Goal: Book appointment/travel/reservation

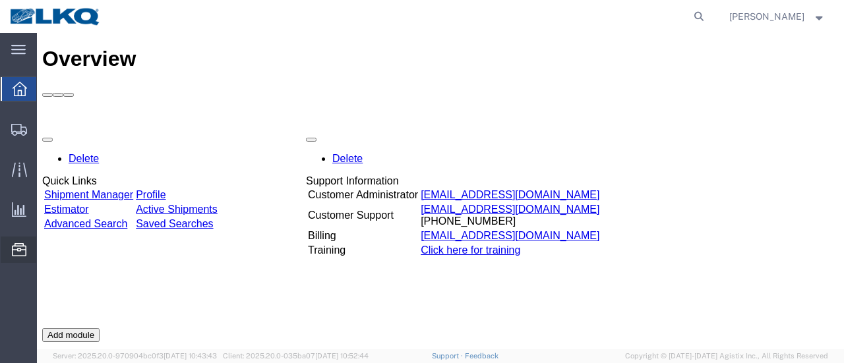
click at [0, 0] on span "Location Appointment" at bounding box center [0, 0] width 0 height 0
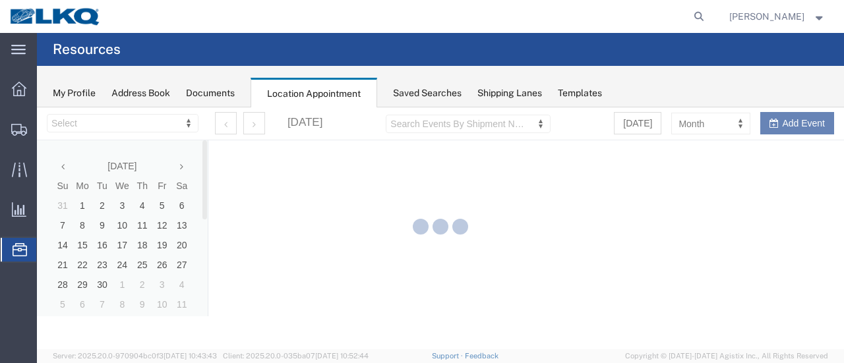
select select "28716"
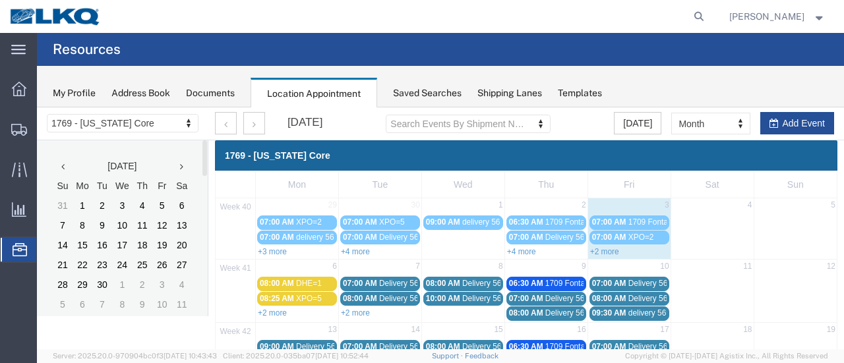
scroll to position [66, 0]
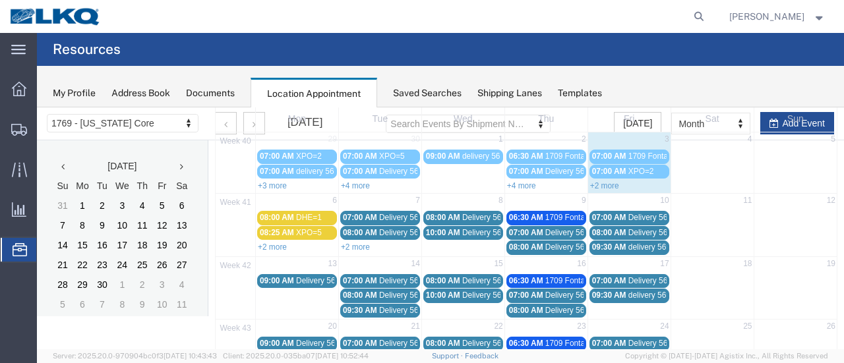
click at [534, 200] on td "9" at bounding box center [545, 202] width 83 height 16
select select "1"
select select
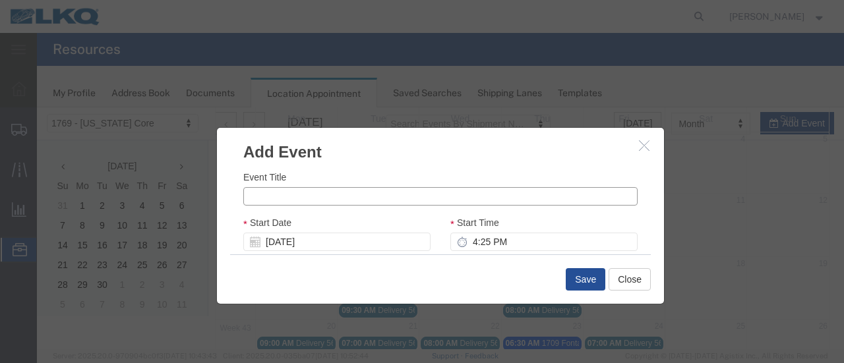
click at [303, 196] on input "Event Title" at bounding box center [440, 196] width 394 height 18
type input "p"
type input "Plant Crippled"
click at [459, 242] on input "4:25 PM" at bounding box center [543, 242] width 187 height 18
click at [457, 240] on icon at bounding box center [462, 242] width 11 height 11
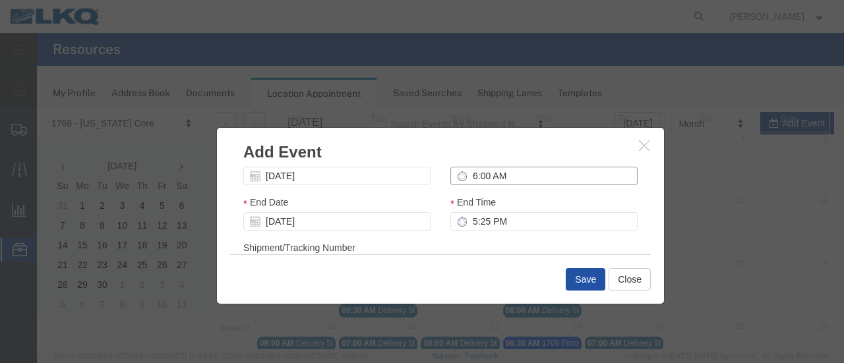
type input "6:00 AM"
drag, startPoint x: 585, startPoint y: 281, endPoint x: 577, endPoint y: 281, distance: 7.9
click at [584, 281] on button "Save" at bounding box center [586, 279] width 40 height 22
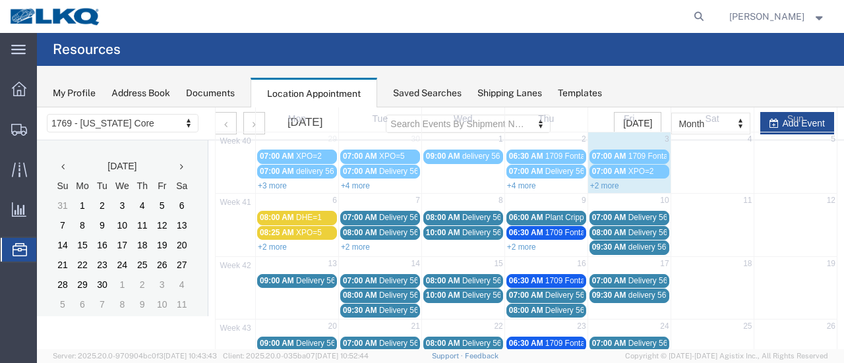
click at [539, 213] on div "06:00 AM Plant Crippled" at bounding box center [546, 218] width 74 height 10
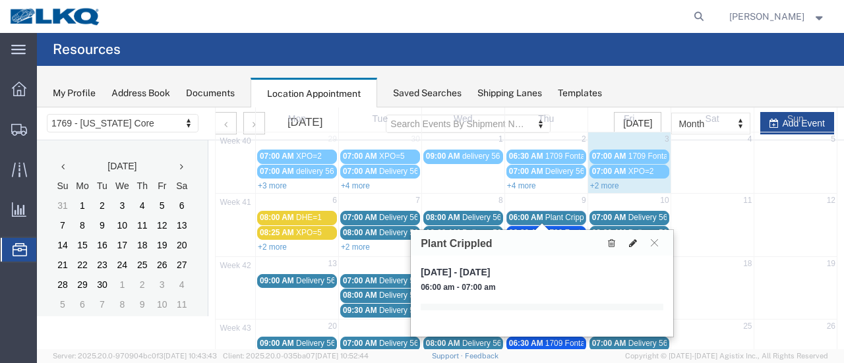
click at [631, 243] on icon at bounding box center [633, 243] width 8 height 9
select select "1"
select select
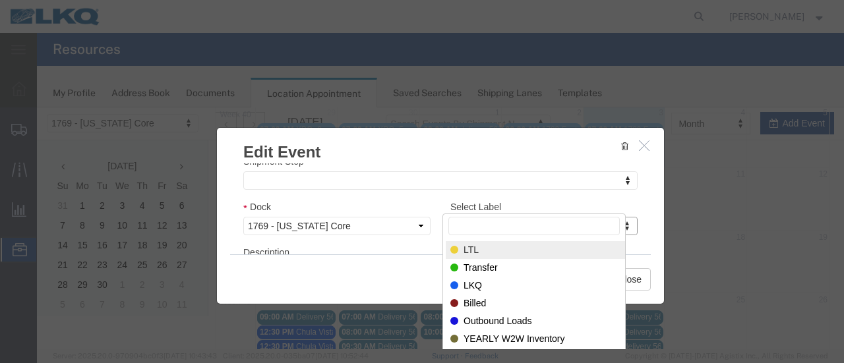
scroll to position [132, 0]
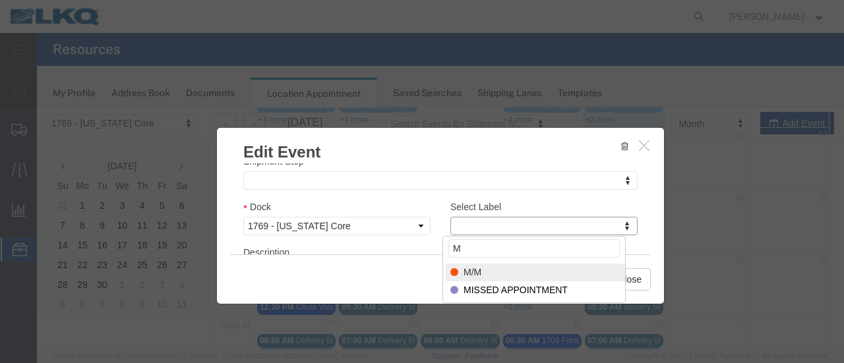
type input "M"
select select "24"
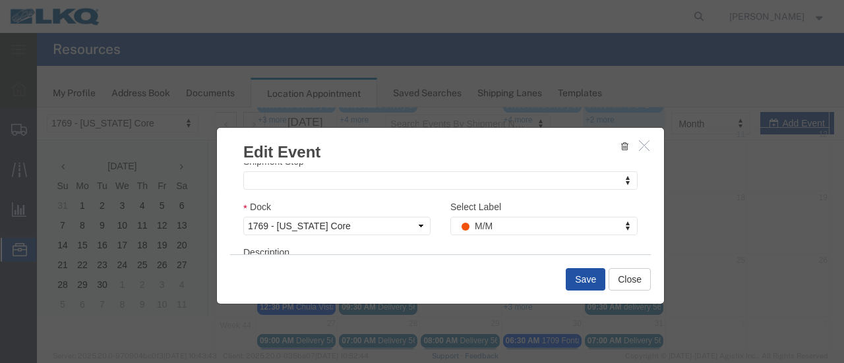
click at [575, 283] on button "Save" at bounding box center [586, 279] width 40 height 22
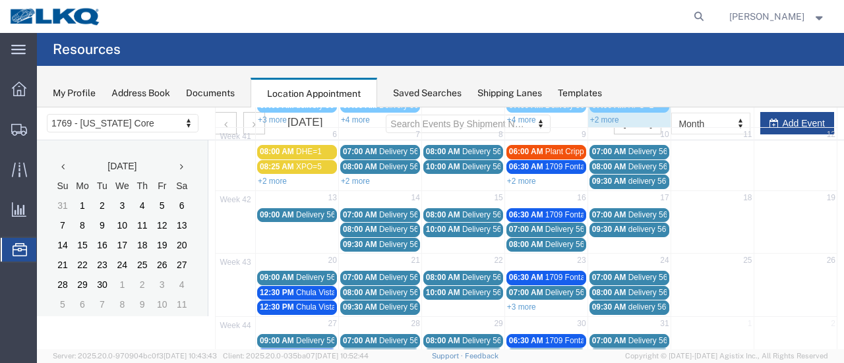
scroll to position [84, 0]
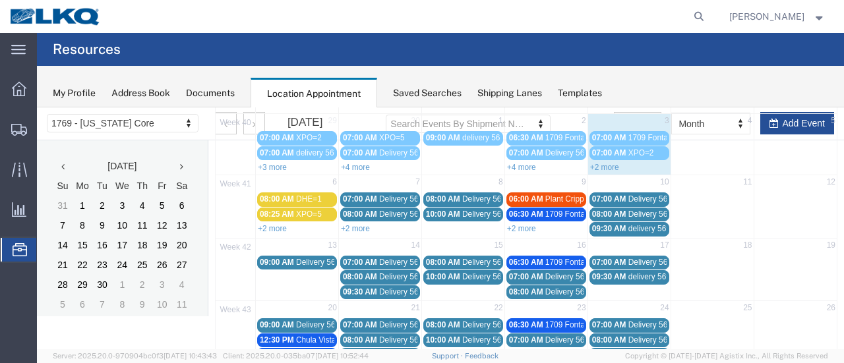
click at [626, 183] on td "10" at bounding box center [628, 183] width 83 height 16
select select "1"
select select
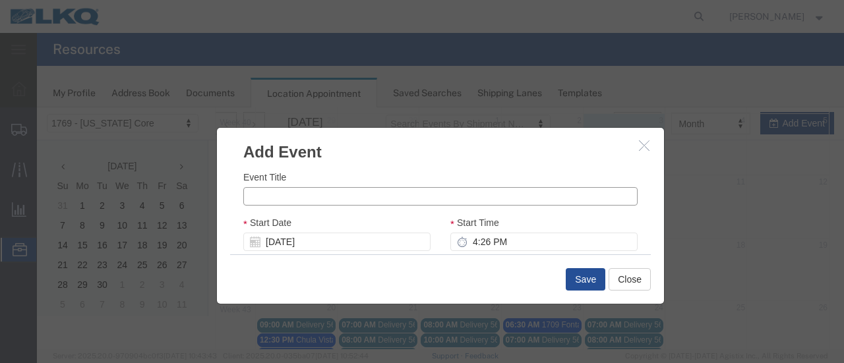
click at [257, 193] on input "Event Title" at bounding box center [440, 196] width 394 height 18
type input "p"
click at [432, 204] on input "Plant Crippled" at bounding box center [440, 196] width 394 height 18
type input "Plant Crippled"
click at [530, 223] on div "Start Time 4:26 PM" at bounding box center [543, 234] width 187 height 36
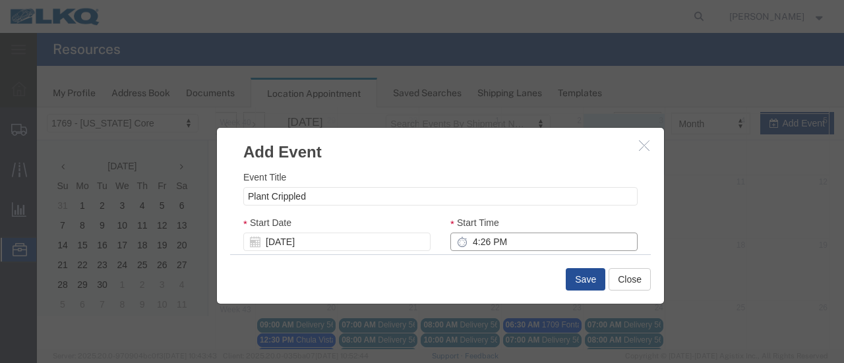
click at [466, 244] on input "4:26 PM" at bounding box center [543, 242] width 187 height 18
click at [471, 244] on input "6:00 am" at bounding box center [543, 242] width 187 height 18
type input "6:00 am"
click at [447, 266] on div "Save Close" at bounding box center [440, 278] width 421 height 49
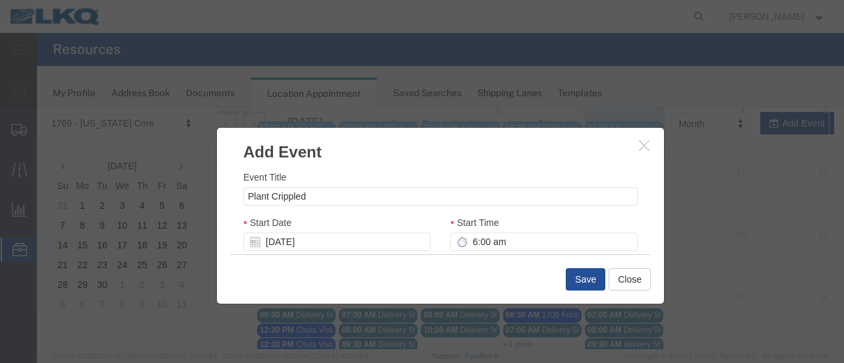
scroll to position [216, 0]
drag, startPoint x: 591, startPoint y: 229, endPoint x: 585, endPoint y: 231, distance: 6.7
click at [590, 229] on div "Start Time 6:00 am" at bounding box center [543, 234] width 187 height 36
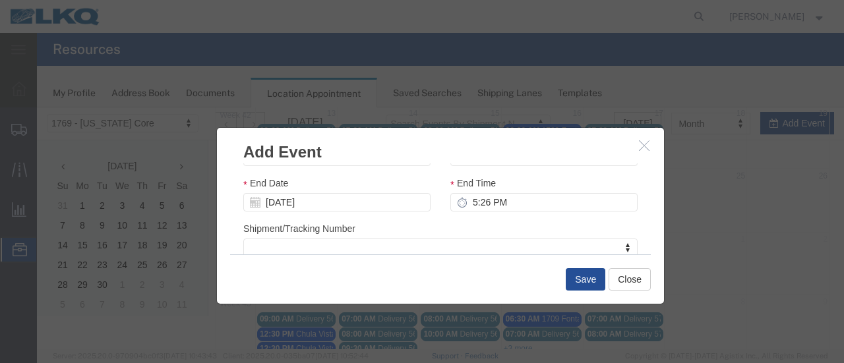
scroll to position [66, 0]
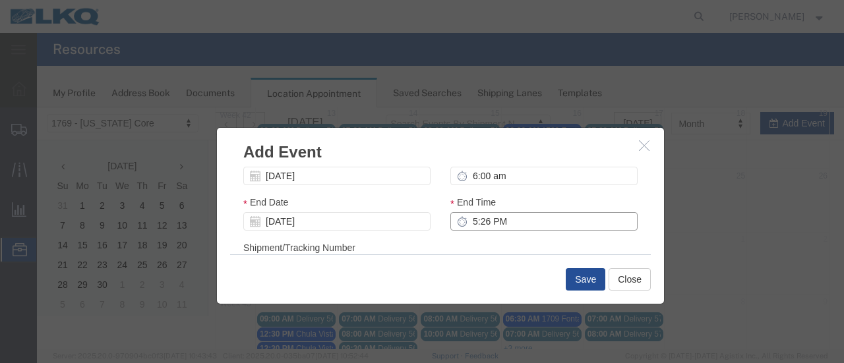
click at [502, 225] on input "5:26 PM" at bounding box center [543, 221] width 187 height 18
click at [502, 219] on input "7:00 pm" at bounding box center [543, 221] width 187 height 18
type input "7:00 pm"
click at [444, 243] on div "Shipment/Tracking Number Shipment/Tracking Number Shipment/Tracking Number" at bounding box center [440, 259] width 394 height 36
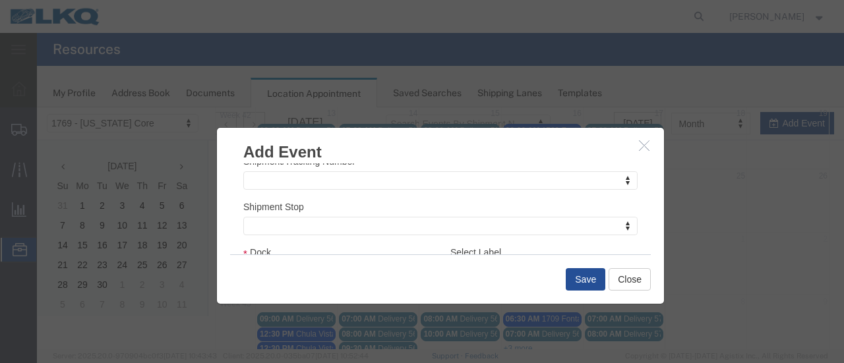
scroll to position [198, 0]
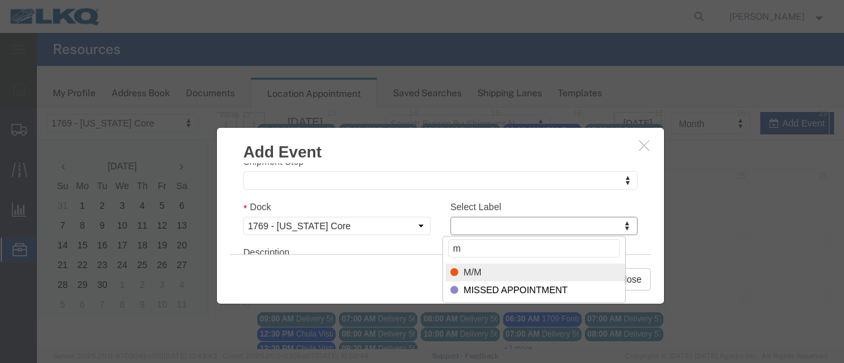
type input "m"
select select "24"
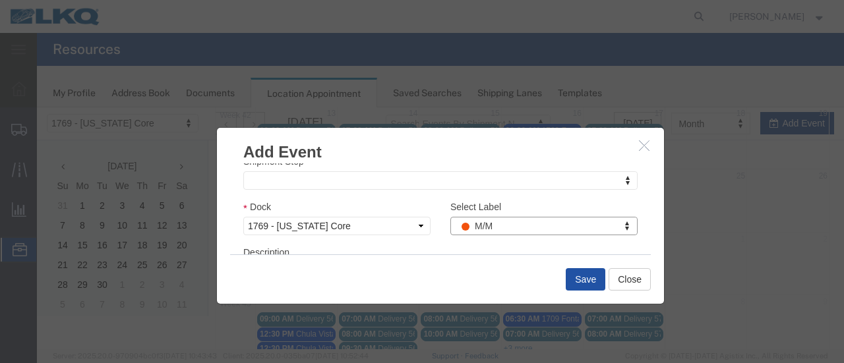
click at [582, 279] on button "Save" at bounding box center [586, 279] width 40 height 22
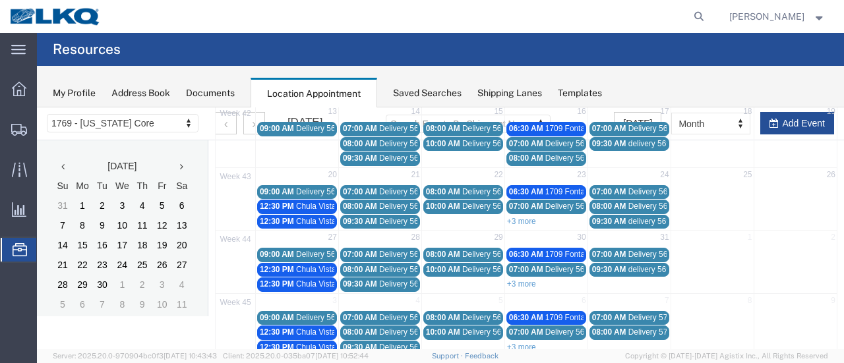
scroll to position [84, 0]
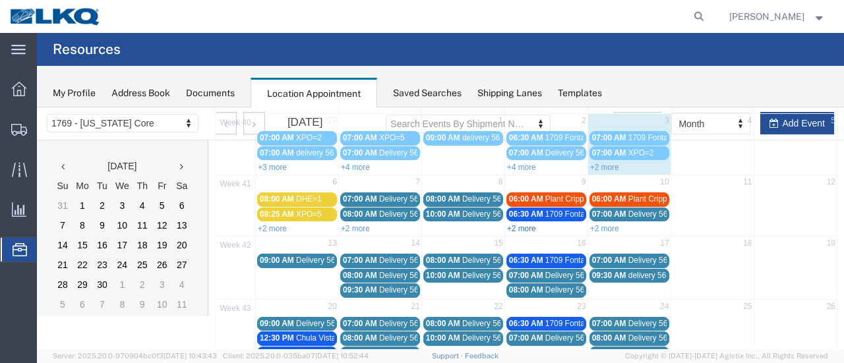
click at [528, 227] on link "+2 more" at bounding box center [521, 228] width 29 height 9
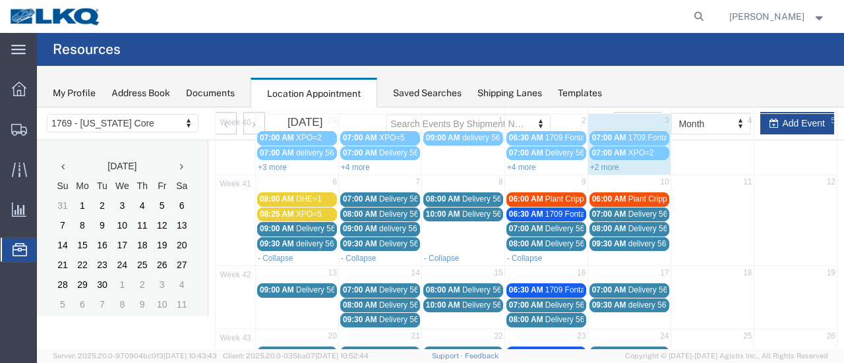
click at [546, 195] on span "Plant Crippled" at bounding box center [569, 198] width 49 height 9
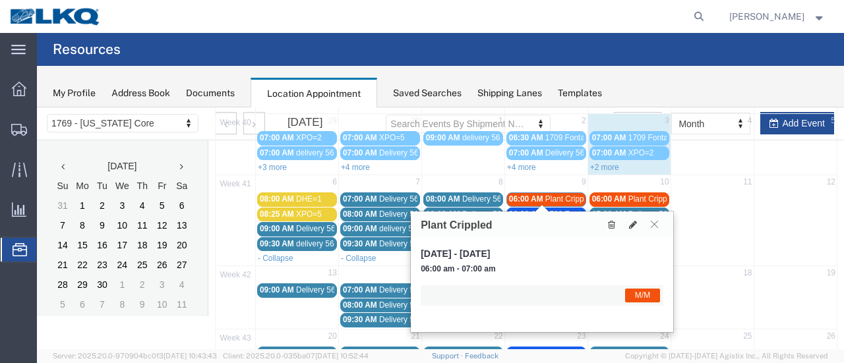
click at [655, 227] on icon at bounding box center [654, 224] width 7 height 8
